Goal: Task Accomplishment & Management: Manage account settings

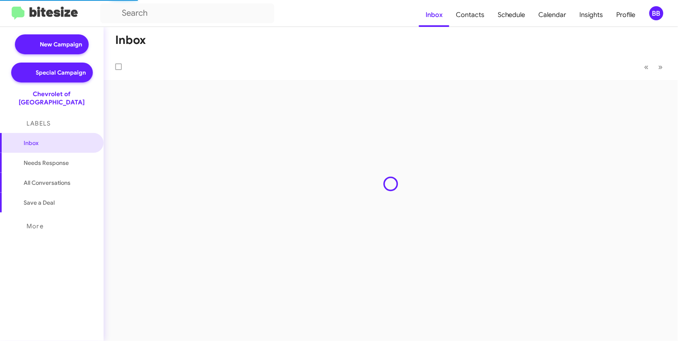
click at [655, 13] on div "BB" at bounding box center [656, 13] width 14 height 14
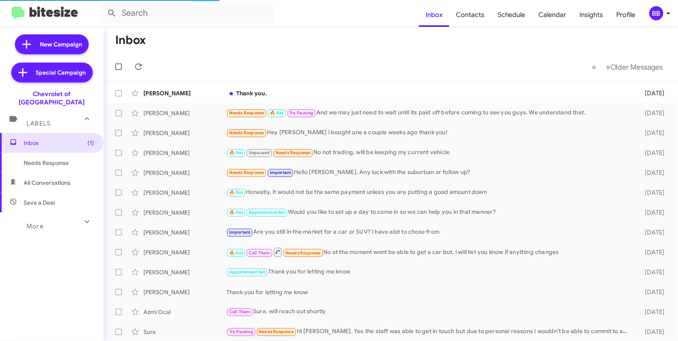
click at [652, 14] on div "BB" at bounding box center [656, 13] width 14 height 14
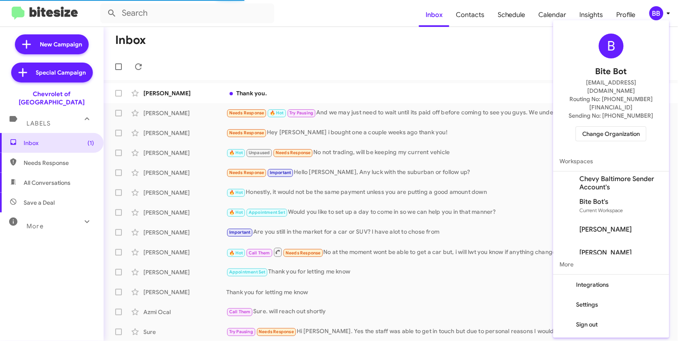
click at [591, 127] on span "Change Organization" at bounding box center [611, 134] width 58 height 14
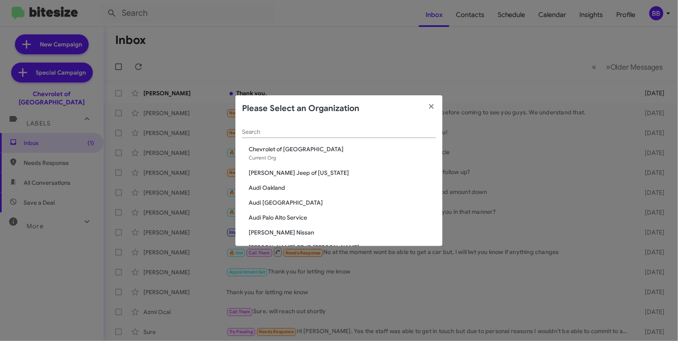
click at [317, 133] on input "Search" at bounding box center [339, 132] width 194 height 7
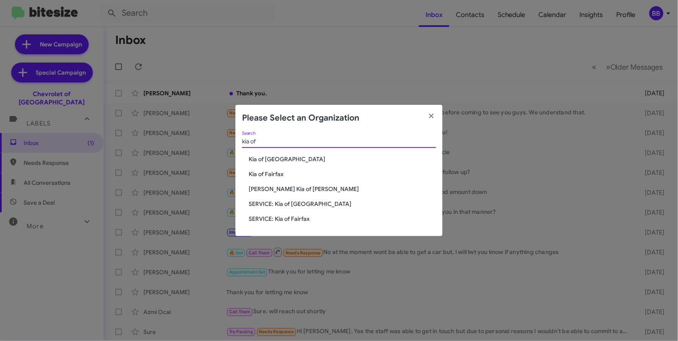
type input "kia of"
click at [314, 203] on span "SERVICE: Kia of [GEOGRAPHIC_DATA]" at bounding box center [342, 204] width 187 height 8
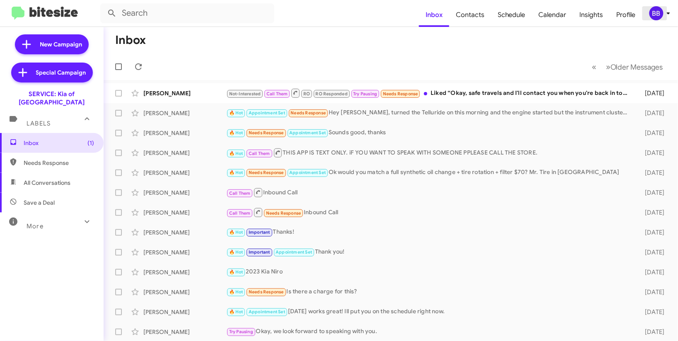
click at [659, 14] on div "BB" at bounding box center [656, 13] width 14 height 14
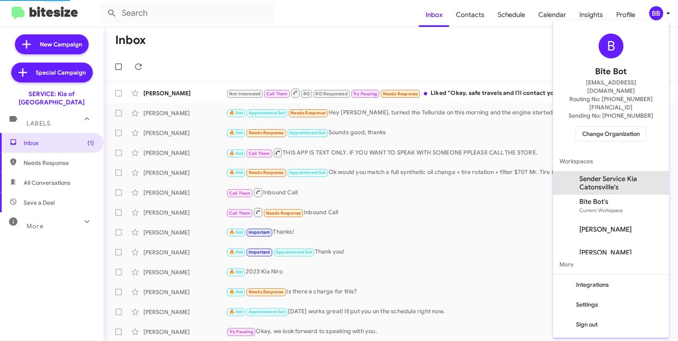
click at [617, 175] on span "Sender Service Kia Catonsville's" at bounding box center [620, 183] width 83 height 17
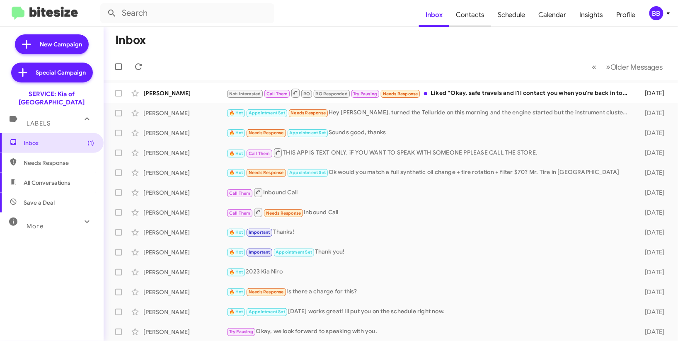
click at [472, 17] on span "Contacts" at bounding box center [470, 15] width 42 height 24
click at [521, 19] on span "Schedule" at bounding box center [511, 15] width 41 height 24
